Goal: Task Accomplishment & Management: Complete application form

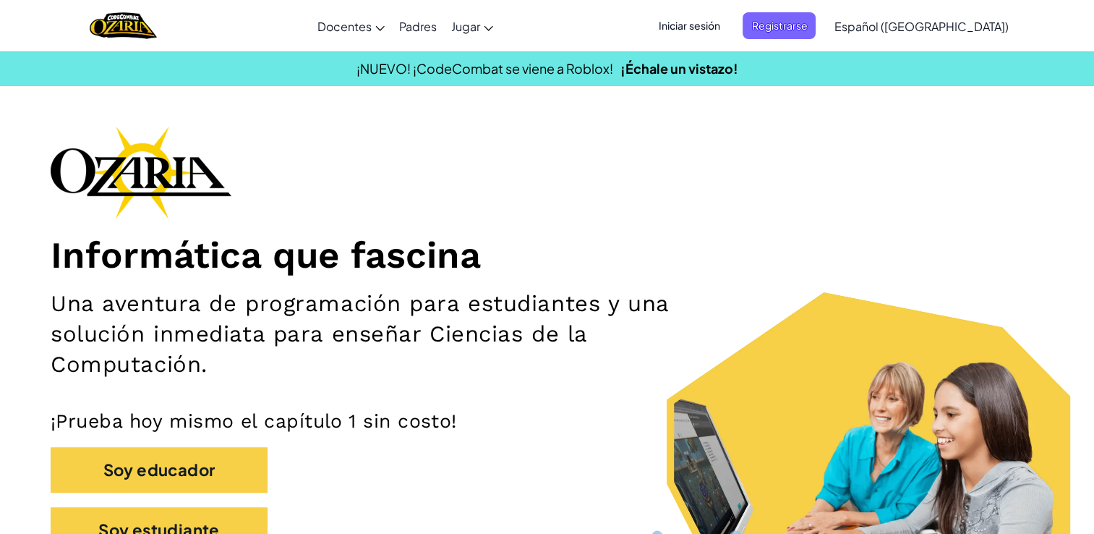
click at [172, 195] on img at bounding box center [141, 172] width 181 height 93
click at [162, 197] on img at bounding box center [141, 172] width 181 height 93
click at [163, 193] on img at bounding box center [141, 172] width 181 height 93
click at [137, 239] on h1 "Informática que fascina" at bounding box center [547, 255] width 993 height 45
click at [712, 25] on span "Iniciar sesión" at bounding box center [689, 25] width 78 height 27
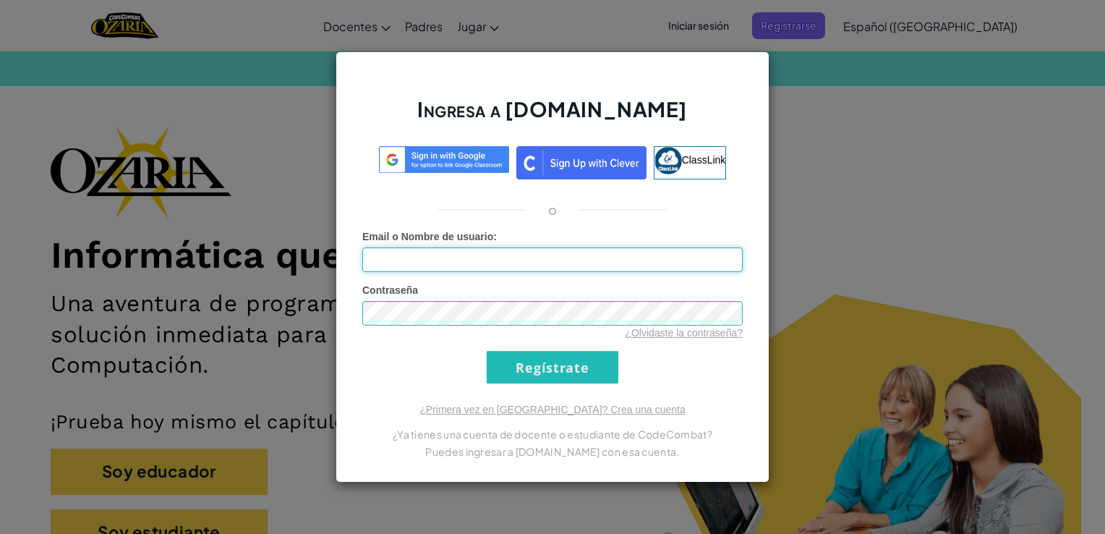
type input "[EMAIL_ADDRESS][DOMAIN_NAME]"
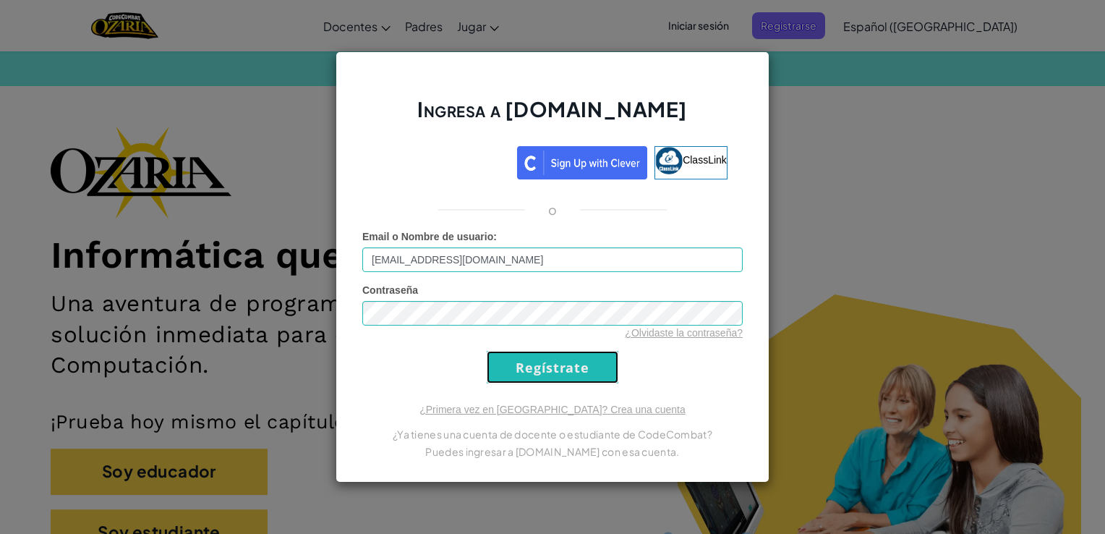
click at [528, 358] on input "Regístrate" at bounding box center [553, 367] width 132 height 33
